Goal: Transaction & Acquisition: Purchase product/service

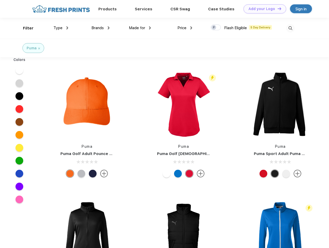
click at [263, 9] on link "Add your Logo Design Tool" at bounding box center [264, 8] width 43 height 9
click at [0, 0] on div "Design Tool" at bounding box center [0, 0] width 0 height 0
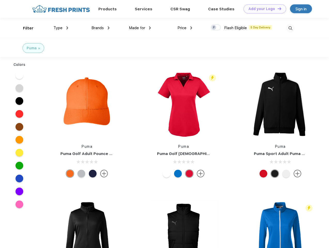
click at [277, 9] on link "Add your Logo Design Tool" at bounding box center [264, 8] width 43 height 9
click at [25, 28] on div "Filter" at bounding box center [28, 28] width 11 height 6
click at [61, 28] on span "Type" at bounding box center [57, 28] width 9 height 5
click at [100, 28] on span "Brands" at bounding box center [97, 28] width 12 height 5
click at [140, 28] on span "Made for" at bounding box center [137, 28] width 16 height 5
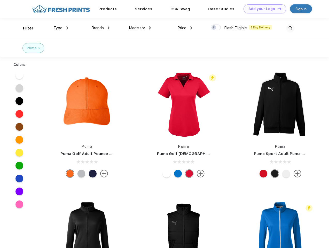
click at [185, 28] on span "Price" at bounding box center [181, 28] width 9 height 5
click at [216, 28] on div at bounding box center [216, 28] width 10 height 6
click at [214, 28] on input "checkbox" at bounding box center [212, 25] width 3 height 3
click at [290, 28] on img at bounding box center [290, 28] width 9 height 9
